Goal: Information Seeking & Learning: Learn about a topic

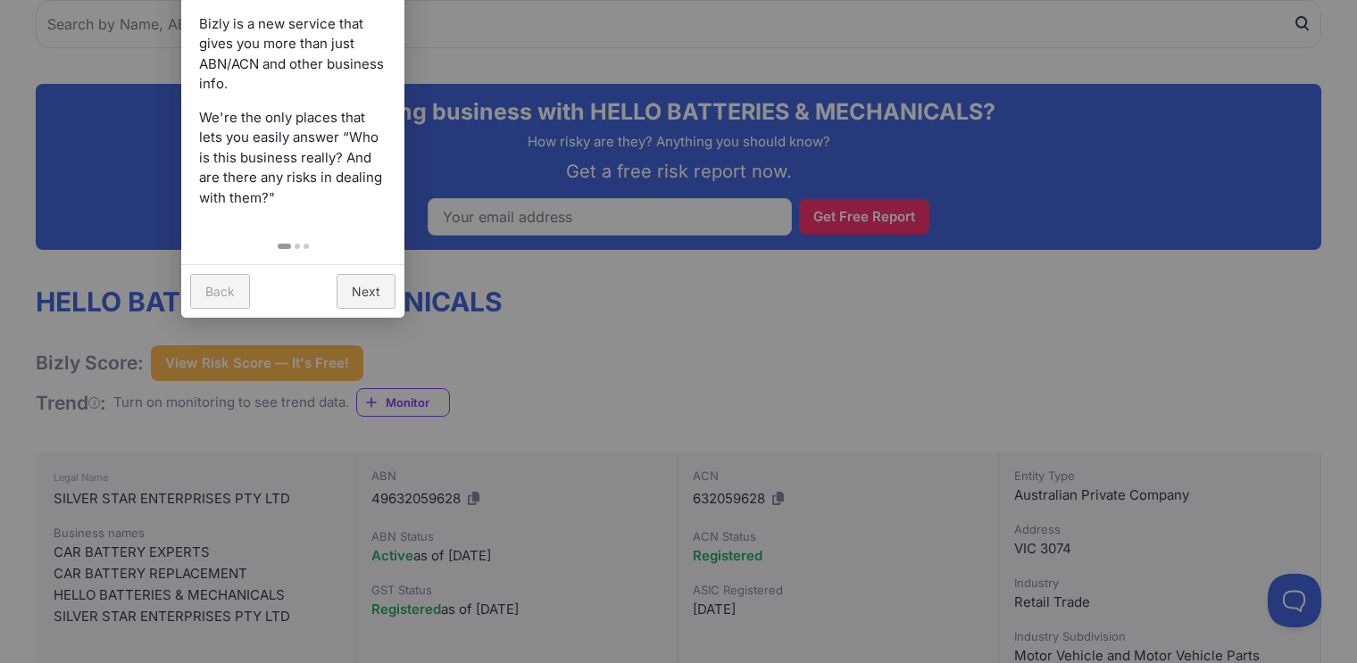
click at [208, 292] on link "Back" at bounding box center [220, 291] width 60 height 35
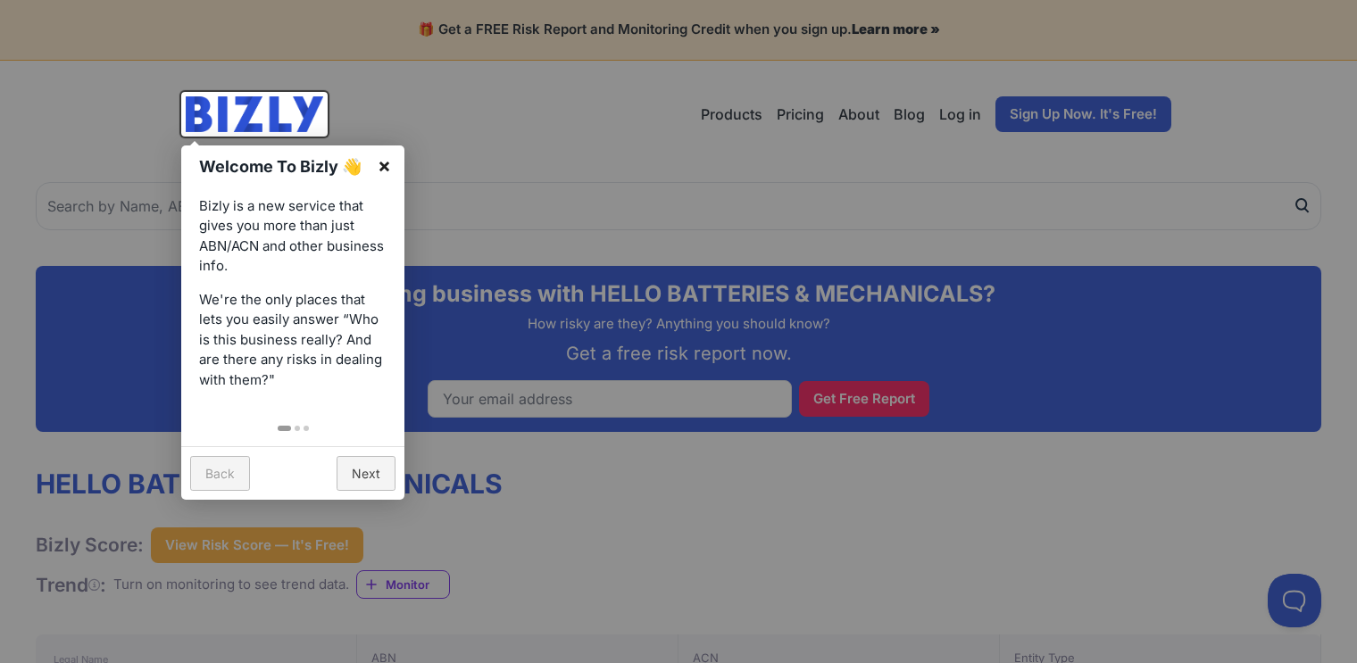
click at [382, 162] on link "×" at bounding box center [384, 165] width 40 height 40
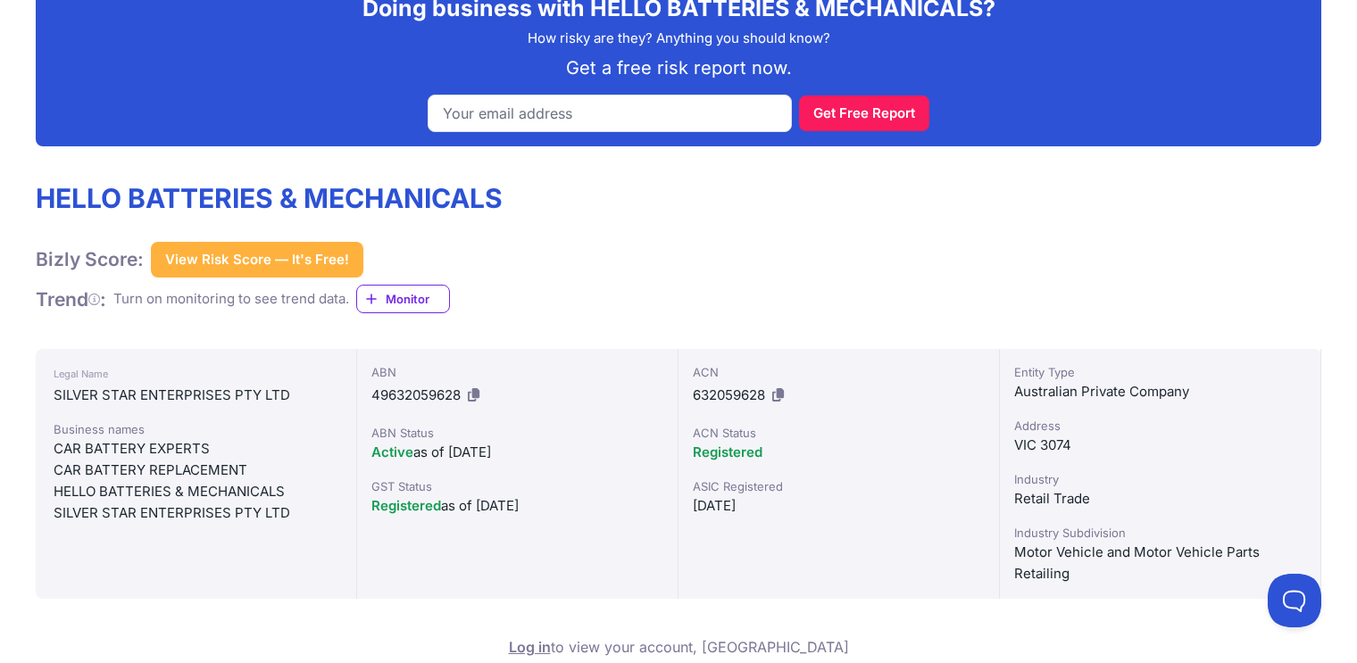
scroll to position [303, 0]
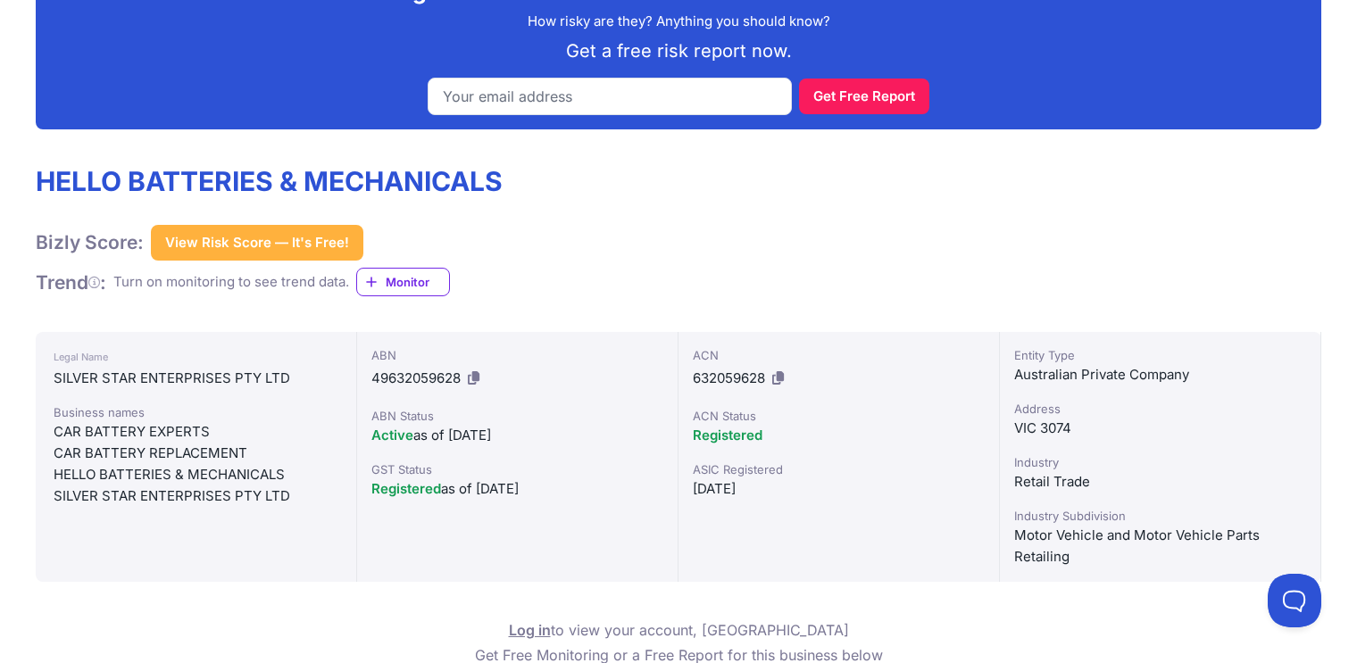
click at [246, 241] on button "View Risk Score — It's Free!" at bounding box center [257, 243] width 212 height 36
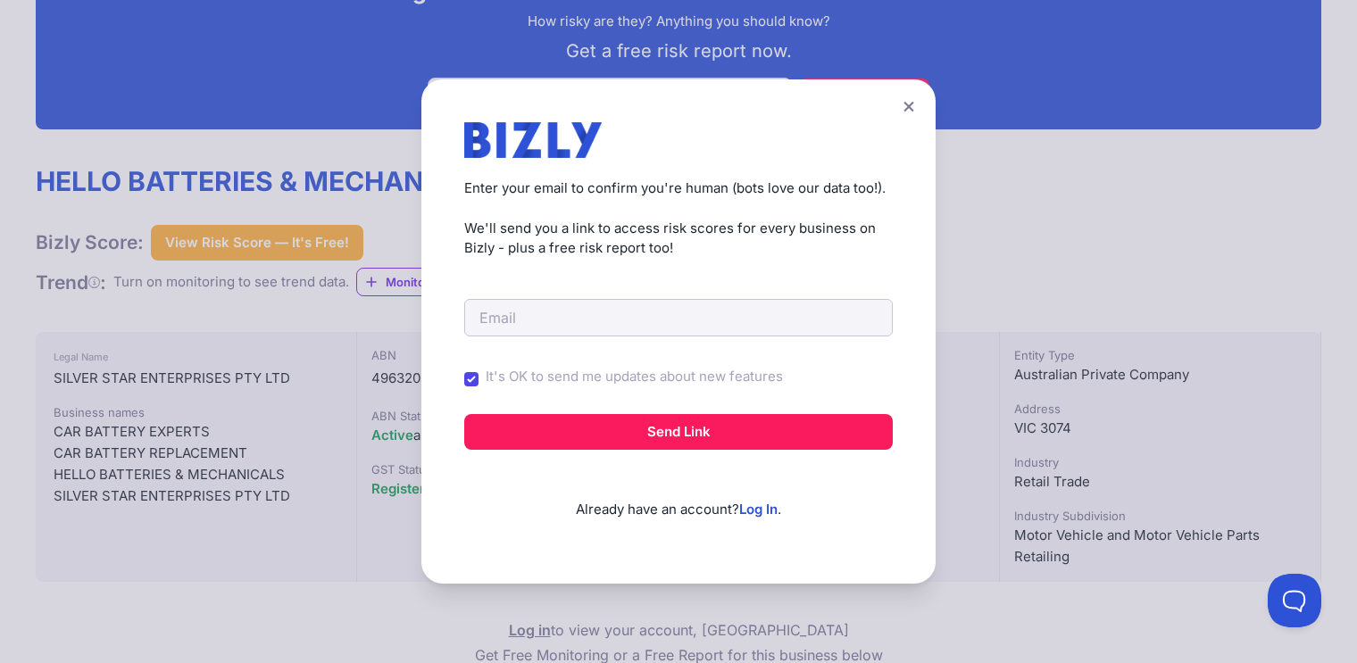
click at [912, 112] on icon at bounding box center [908, 107] width 11 height 12
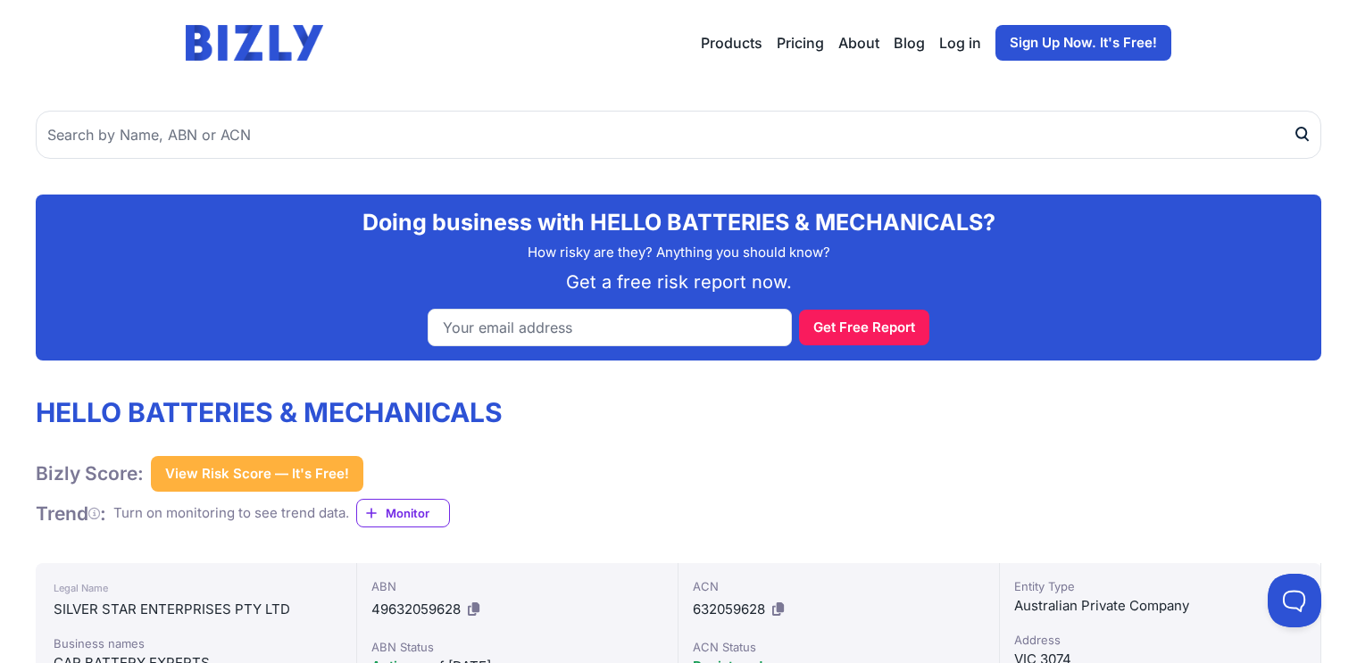
scroll to position [0, 0]
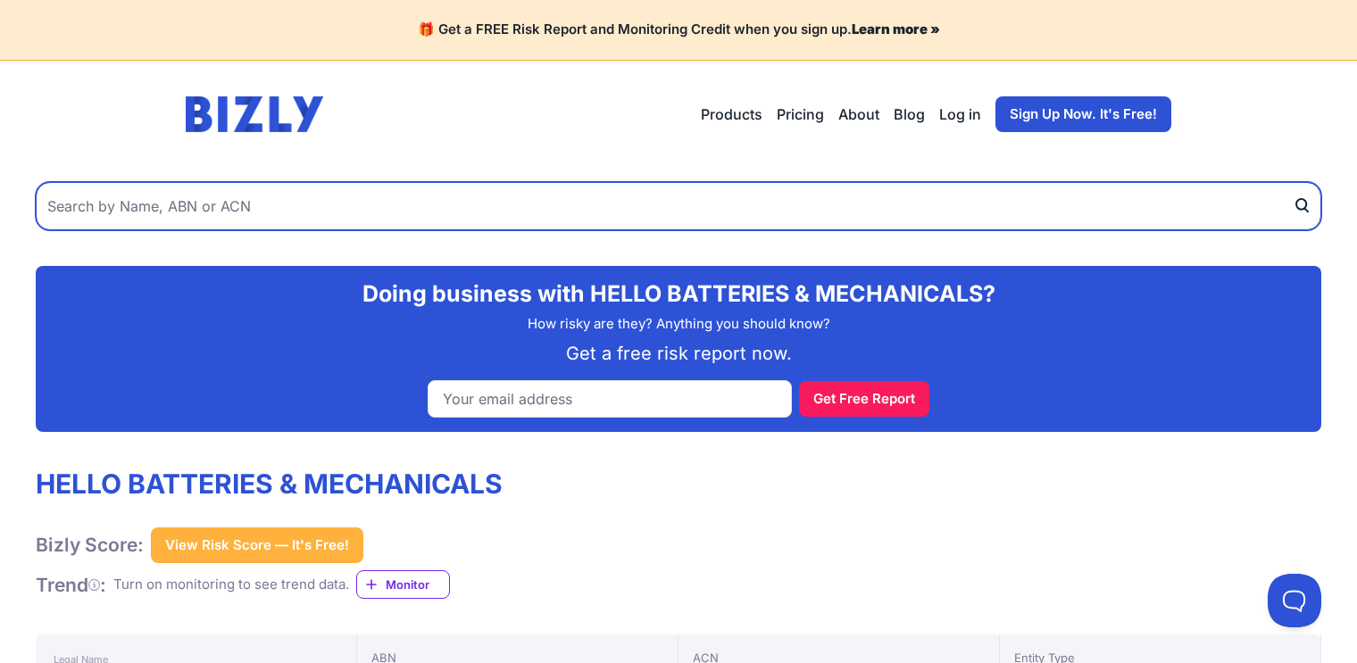
click at [443, 195] on input "text" at bounding box center [678, 206] width 1285 height 48
type input "tissupath"
click at [1293, 182] on button "submit" at bounding box center [1307, 206] width 29 height 48
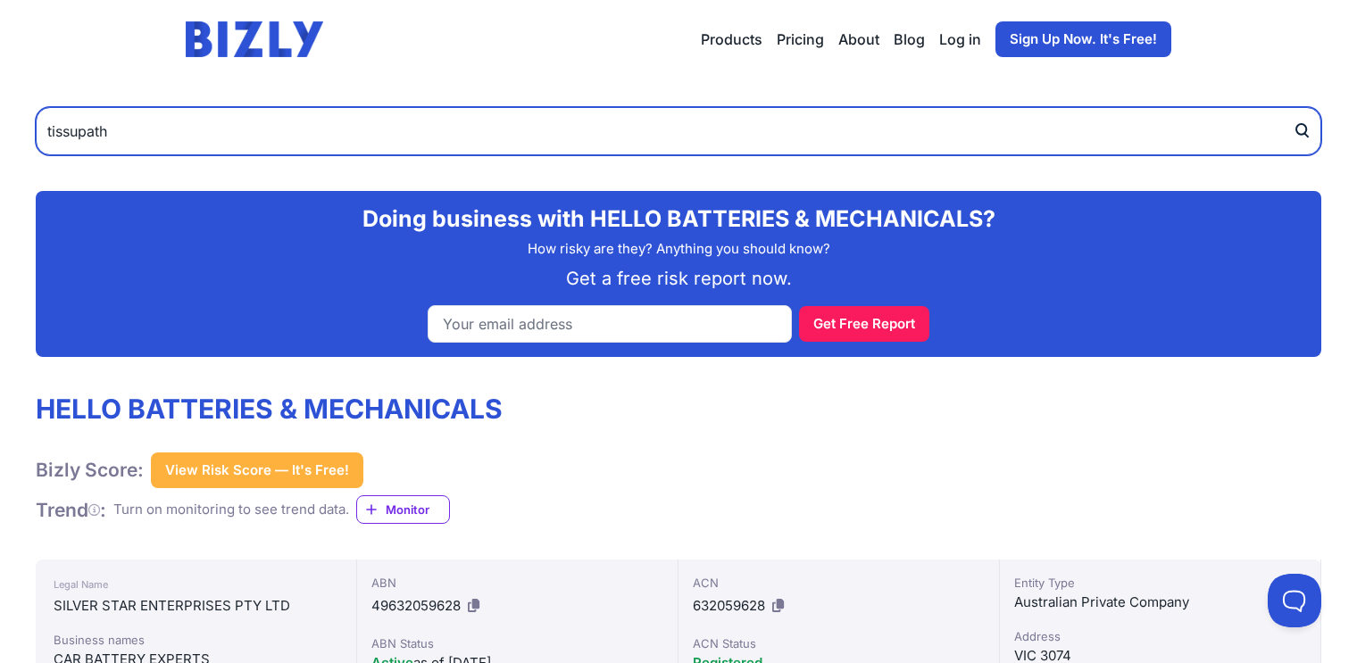
scroll to position [92, 0]
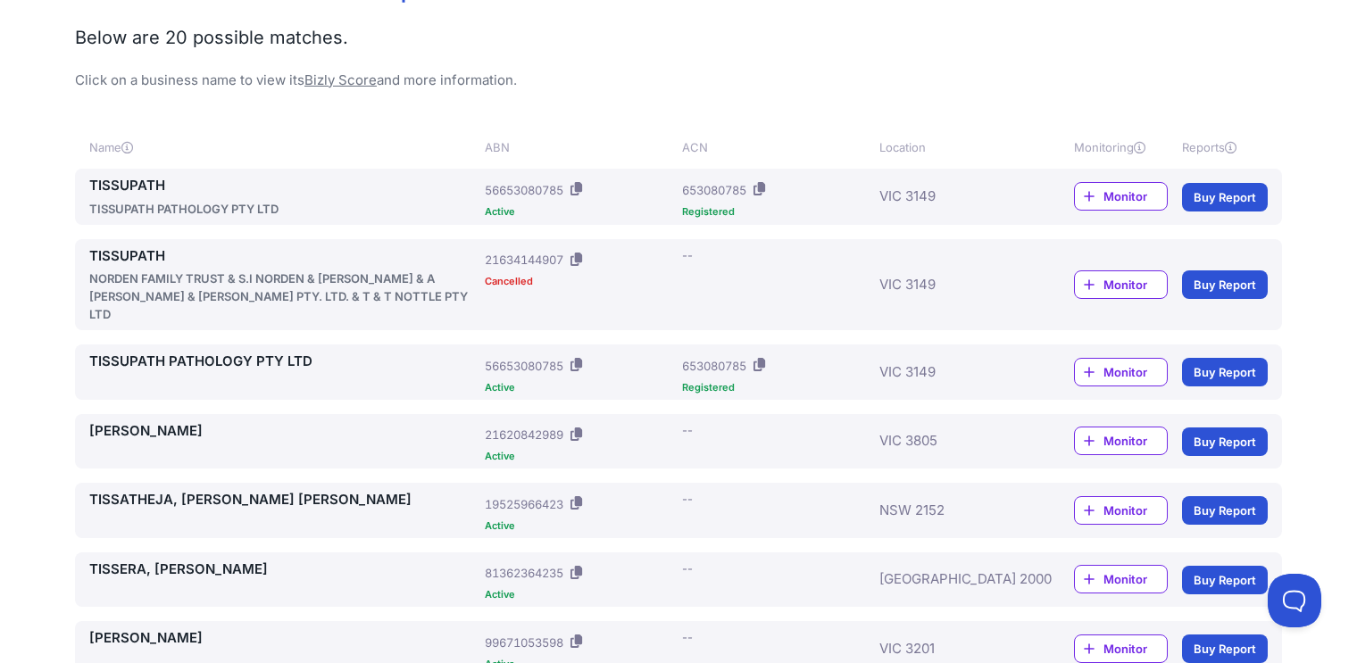
scroll to position [277, 0]
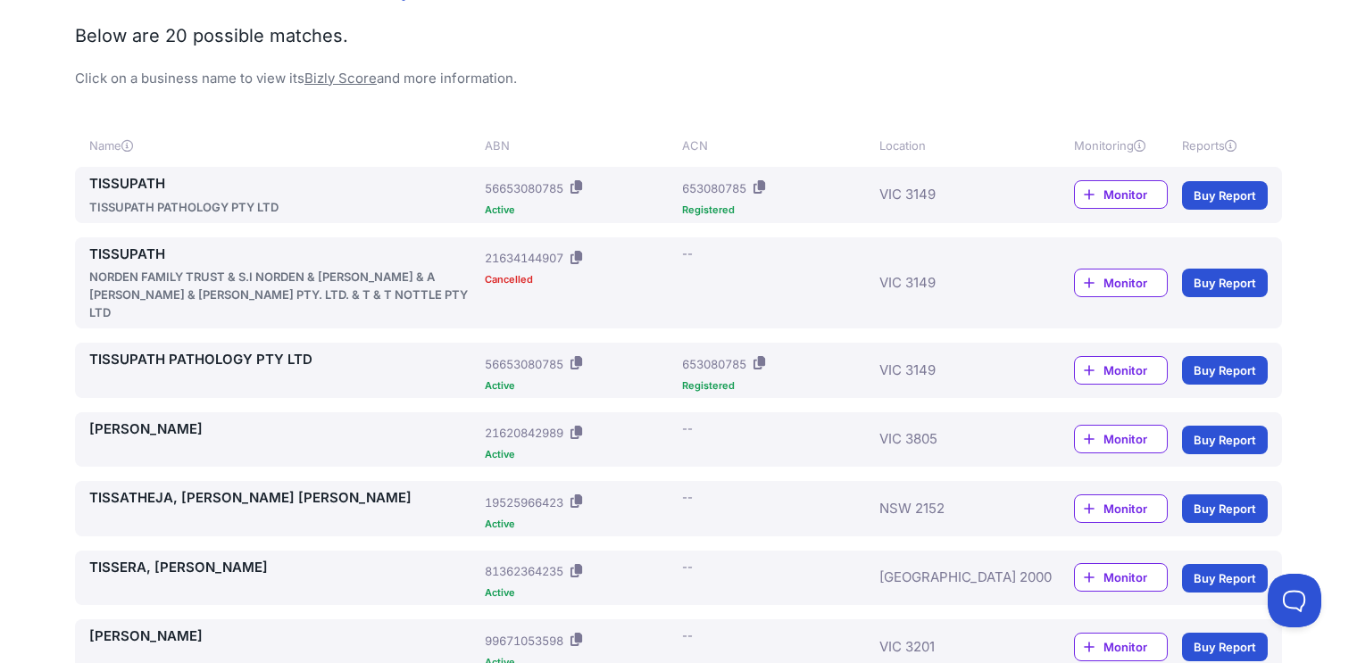
click at [303, 274] on div "NORDEN FAMILY TRUST & S.I NORDEN & [PERSON_NAME] & A [PERSON_NAME] & [PERSON_NA…" at bounding box center [283, 295] width 388 height 54
click at [333, 257] on link "TISSUPATH" at bounding box center [283, 255] width 388 height 21
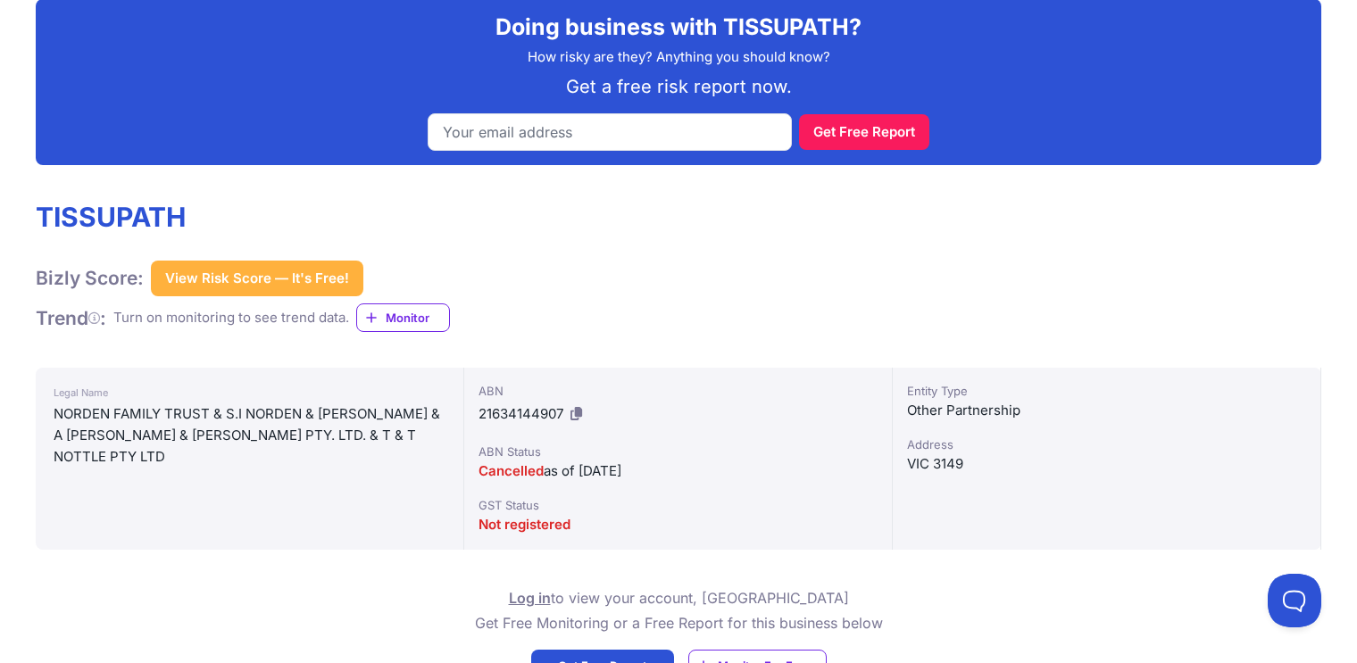
scroll to position [282, 0]
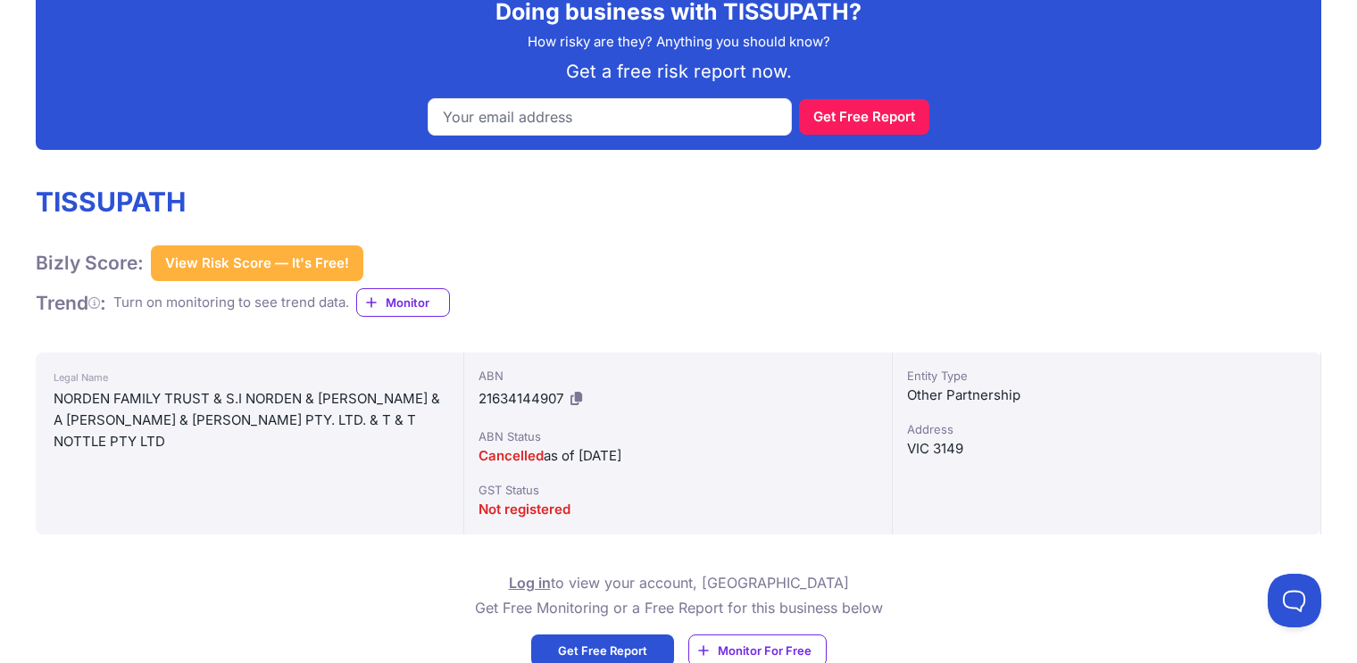
click at [79, 392] on div "NORDEN FAMILY TRUST & S.I NORDEN & [PERSON_NAME] & A [PERSON_NAME] & [PERSON_NA…" at bounding box center [250, 420] width 392 height 64
drag, startPoint x: 79, startPoint y: 392, endPoint x: 176, endPoint y: 395, distance: 97.4
click at [176, 395] on div "NORDEN FAMILY TRUST & S.I NORDEN & [PERSON_NAME] & A [PERSON_NAME] & [PERSON_NA…" at bounding box center [250, 420] width 392 height 64
copy div "NORDEN FAMILY TRUST"
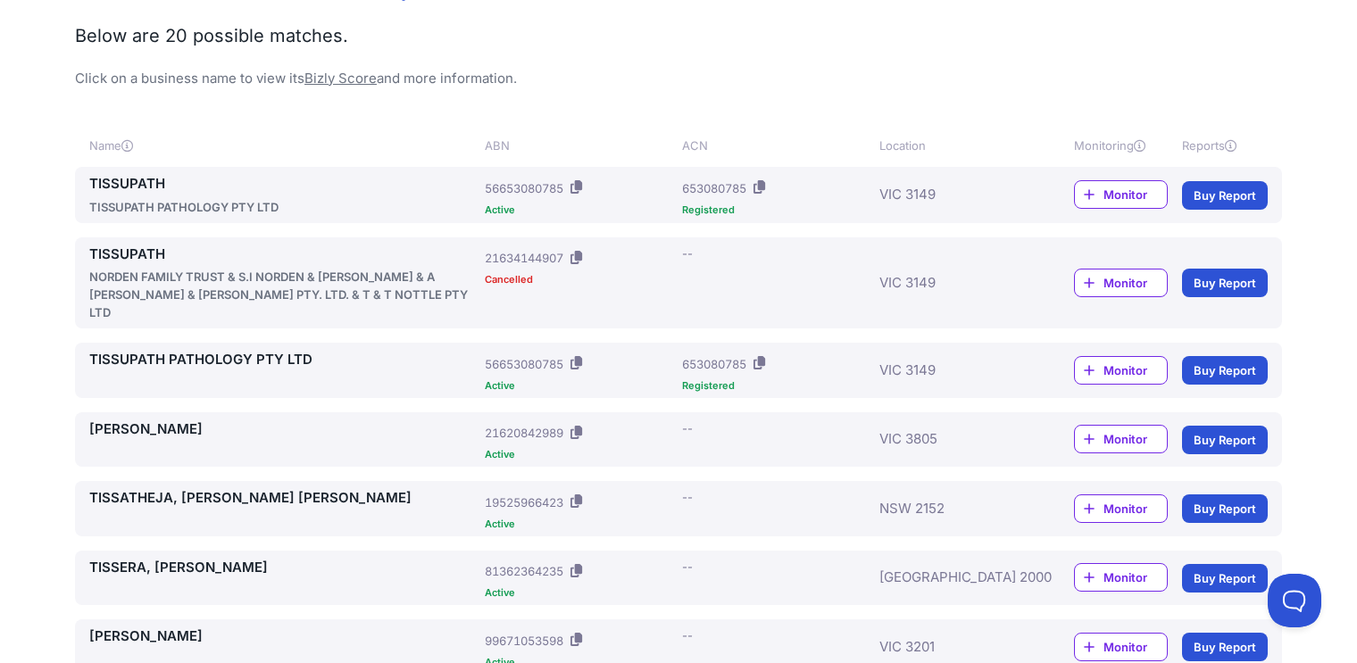
click at [253, 254] on link "TISSUPATH" at bounding box center [283, 255] width 388 height 21
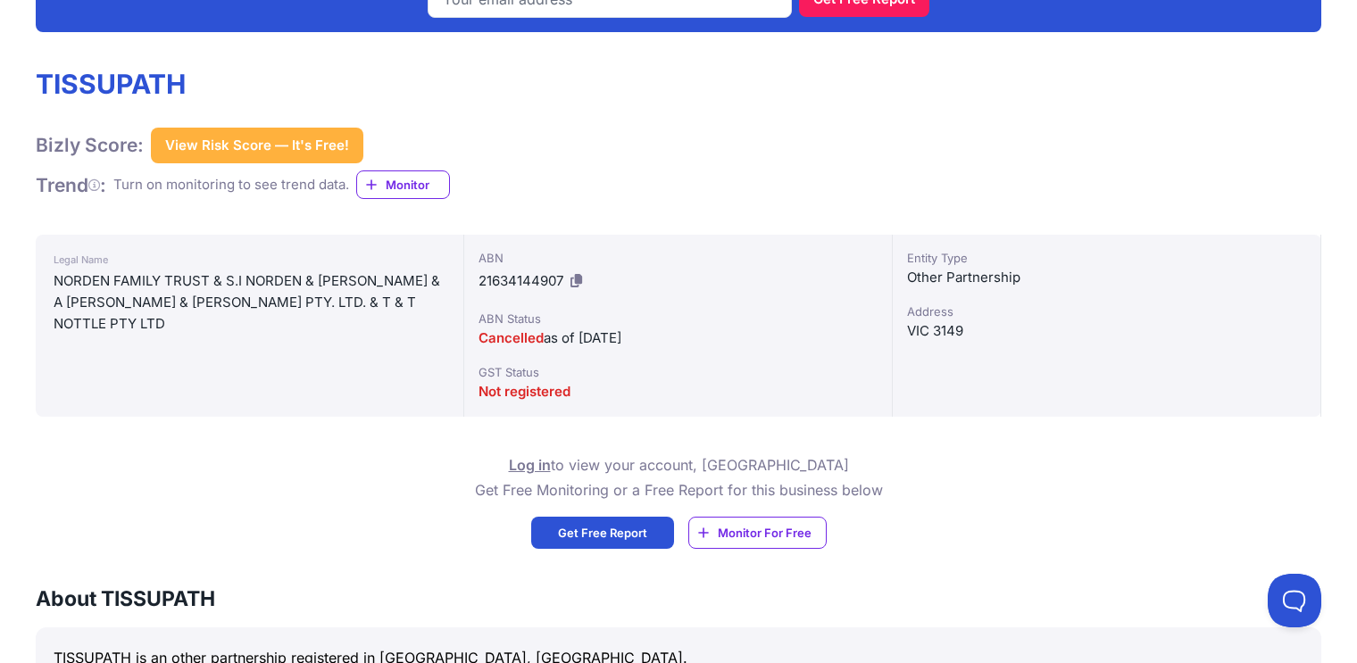
click at [71, 277] on div "NORDEN FAMILY TRUST & S.I NORDEN & [PERSON_NAME] & A [PERSON_NAME] & [PERSON_NA…" at bounding box center [250, 302] width 392 height 64
drag, startPoint x: 71, startPoint y: 277, endPoint x: 196, endPoint y: 271, distance: 125.1
click at [196, 271] on div "NORDEN FAMILY TRUST & S.I NORDEN & [PERSON_NAME] & A [PERSON_NAME] & [PERSON_NA…" at bounding box center [250, 302] width 392 height 64
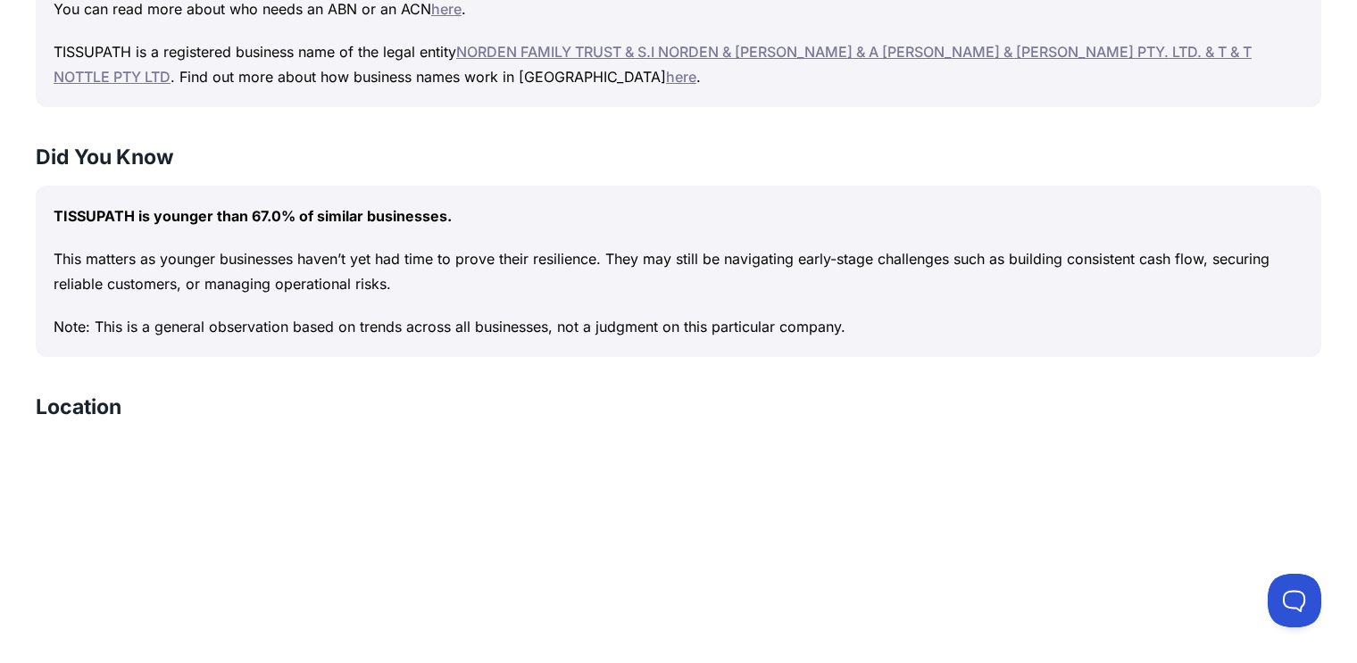
scroll to position [1134, 0]
drag, startPoint x: 643, startPoint y: 280, endPoint x: 693, endPoint y: 280, distance: 50.0
click at [693, 280] on p "This matters as younger businesses haven’t yet had time to prove their resilien…" at bounding box center [679, 272] width 1250 height 50
